Goal: Navigation & Orientation: Find specific page/section

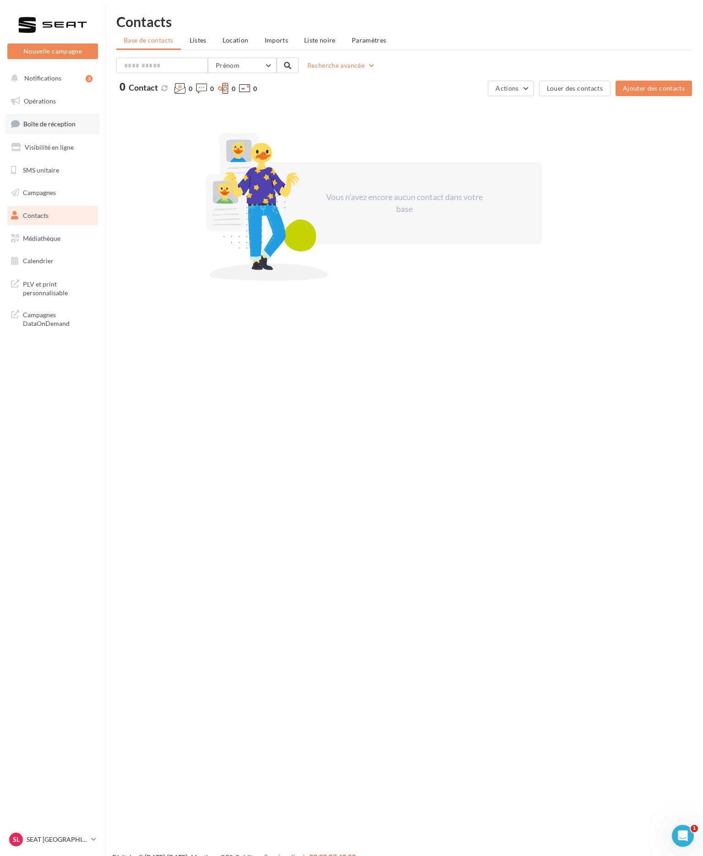
click at [56, 119] on link "Boîte de réception" at bounding box center [52, 124] width 94 height 20
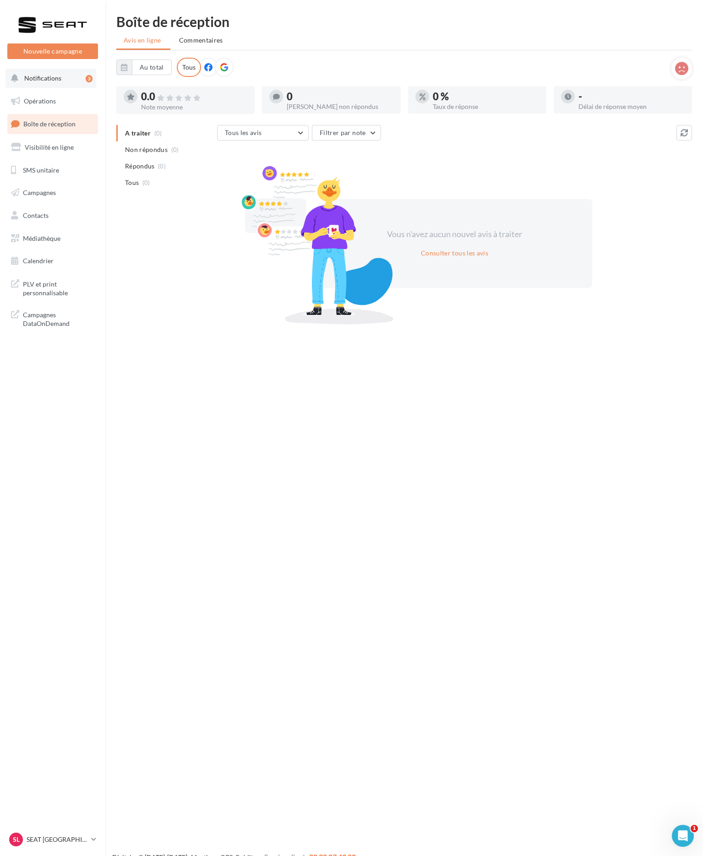
click at [81, 74] on button "Notifications 3" at bounding box center [50, 78] width 91 height 19
